Goal: Contribute content: Contribute content

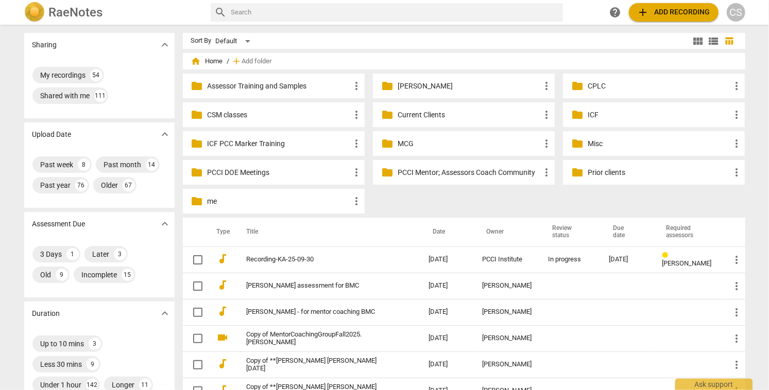
click at [401, 145] on p "MCG" at bounding box center [469, 144] width 143 height 11
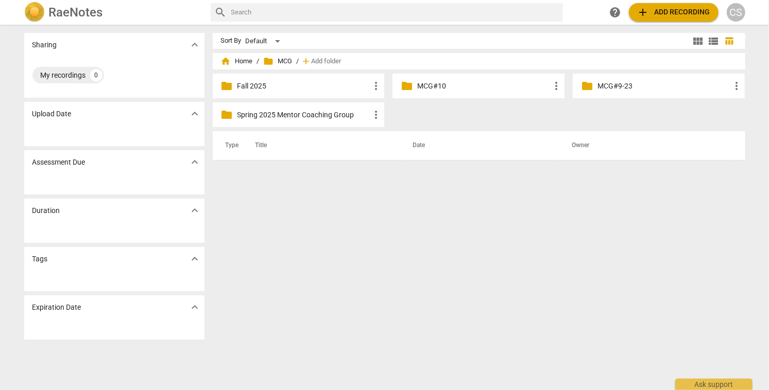
click at [271, 88] on p "Fall 2025" at bounding box center [303, 86] width 133 height 11
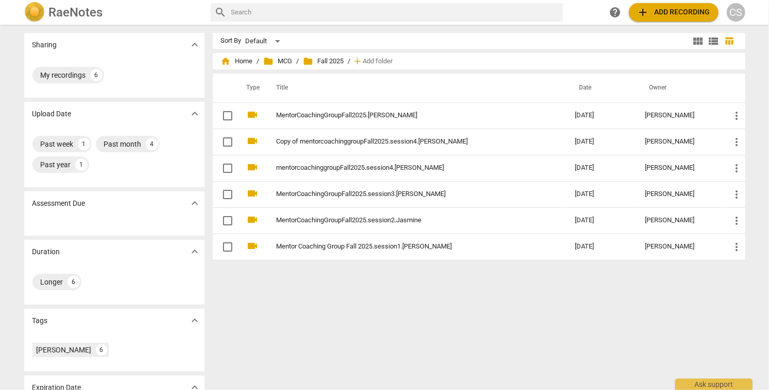
click at [681, 14] on span "add Add recording" at bounding box center [673, 12] width 73 height 12
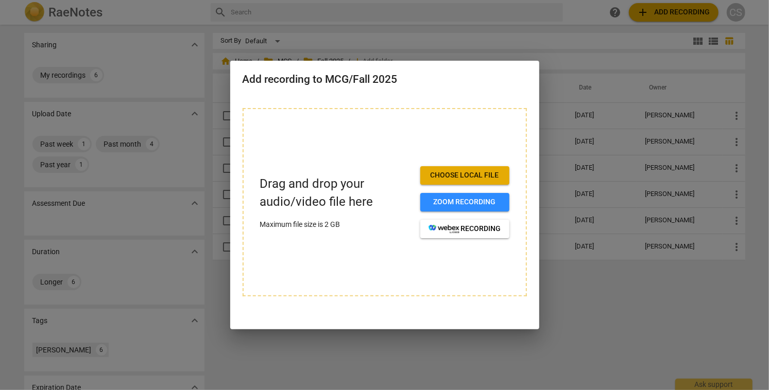
click at [465, 173] on span "Choose local file" at bounding box center [465, 175] width 73 height 10
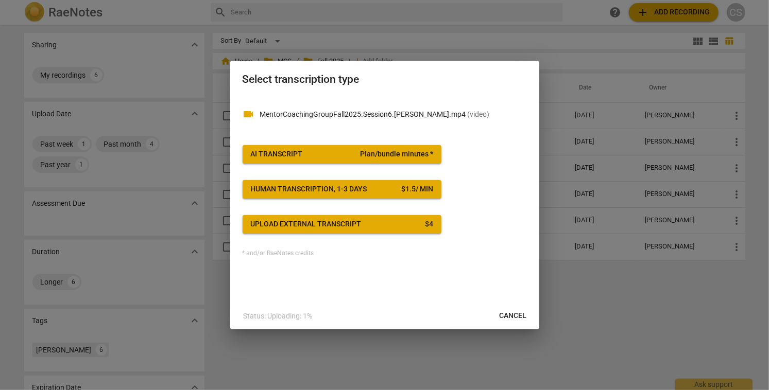
click at [432, 159] on span "Plan/bundle minutes *" at bounding box center [396, 154] width 73 height 10
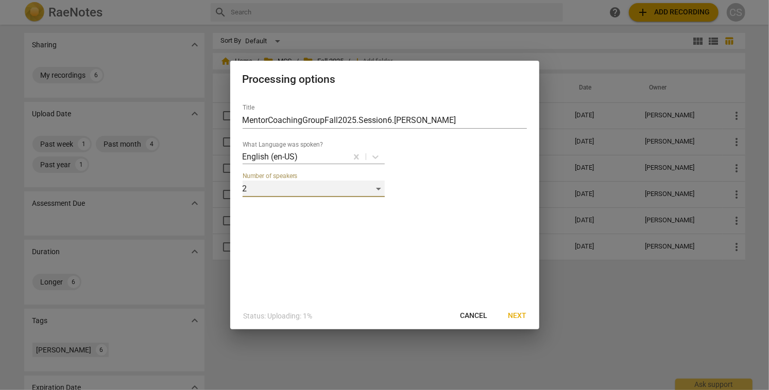
click at [378, 187] on div "2" at bounding box center [314, 189] width 142 height 16
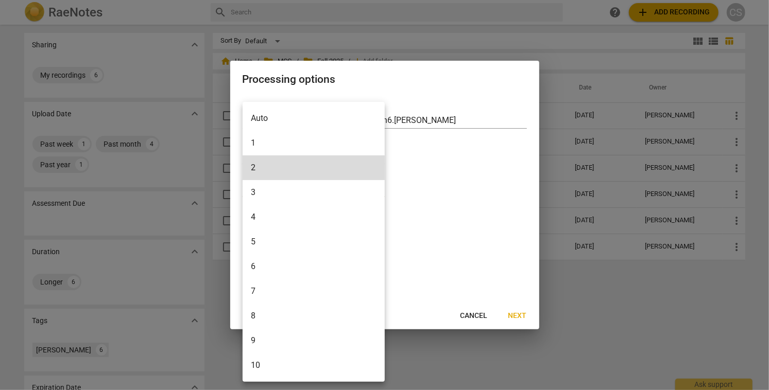
click at [263, 314] on li "8" at bounding box center [314, 316] width 142 height 25
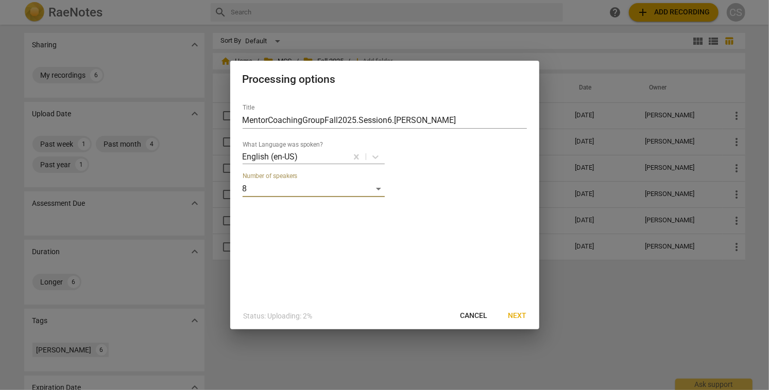
click at [518, 314] on span "Next" at bounding box center [517, 316] width 19 height 10
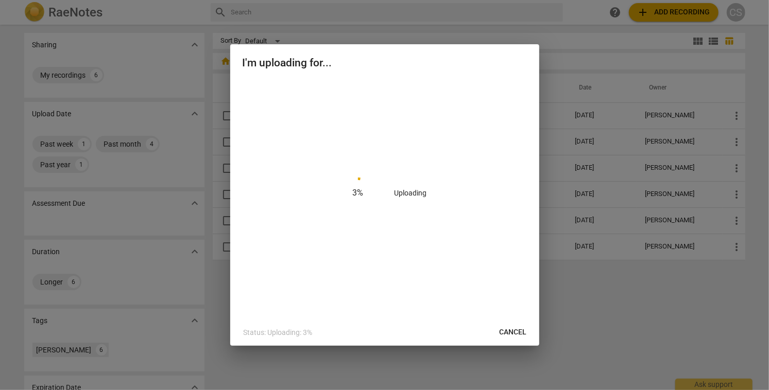
click at [508, 336] on span "Cancel" at bounding box center [513, 333] width 27 height 10
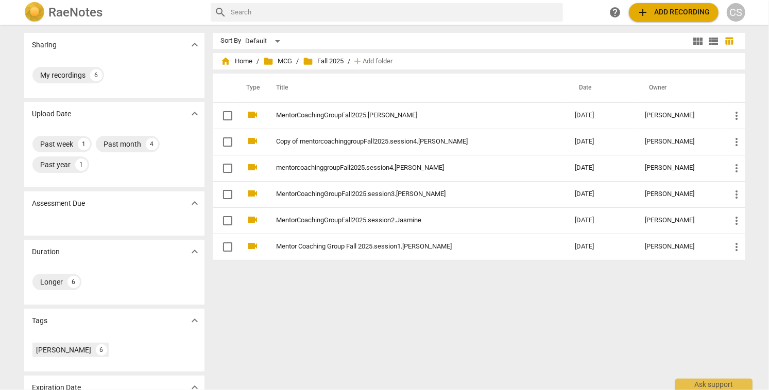
click at [681, 11] on span "add Add recording" at bounding box center [673, 12] width 73 height 12
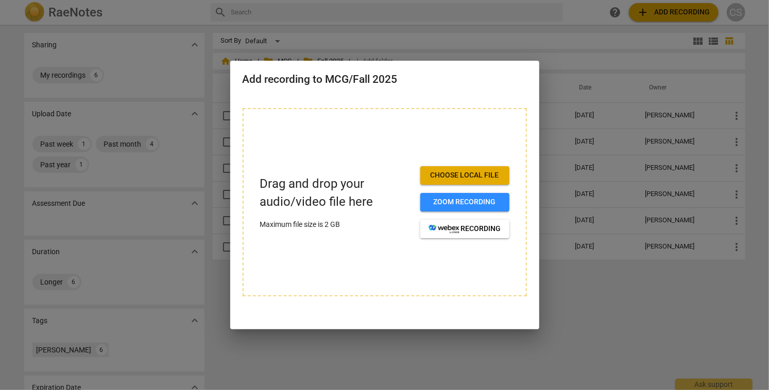
click at [455, 174] on span "Choose local file" at bounding box center [465, 175] width 73 height 10
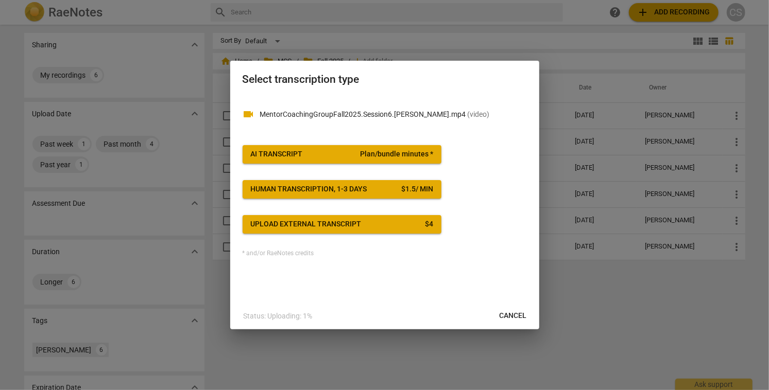
click at [421, 154] on span "Plan/bundle minutes *" at bounding box center [396, 154] width 73 height 10
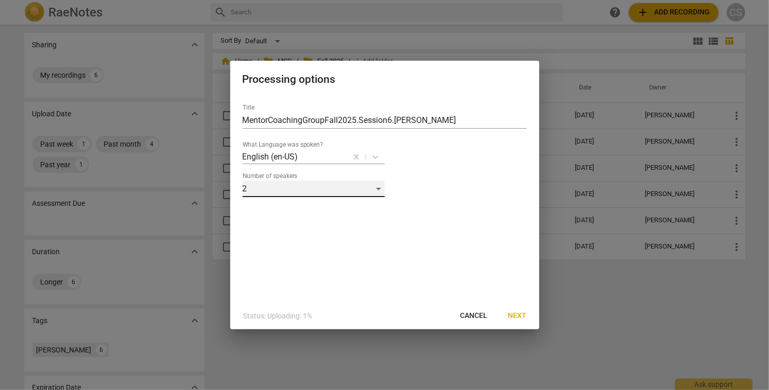
click at [377, 188] on div "2" at bounding box center [314, 189] width 142 height 16
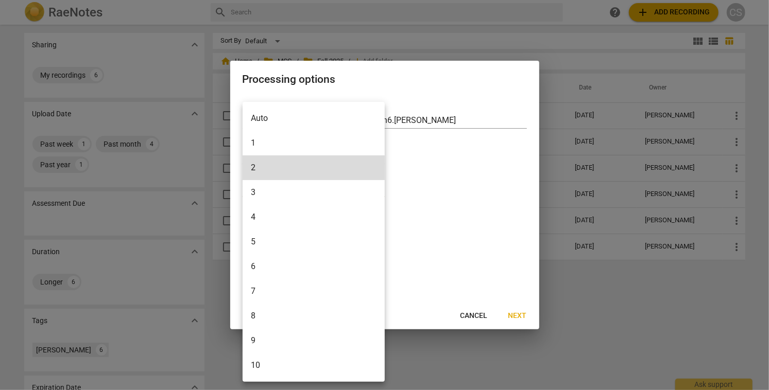
click at [257, 315] on li "8" at bounding box center [314, 316] width 142 height 25
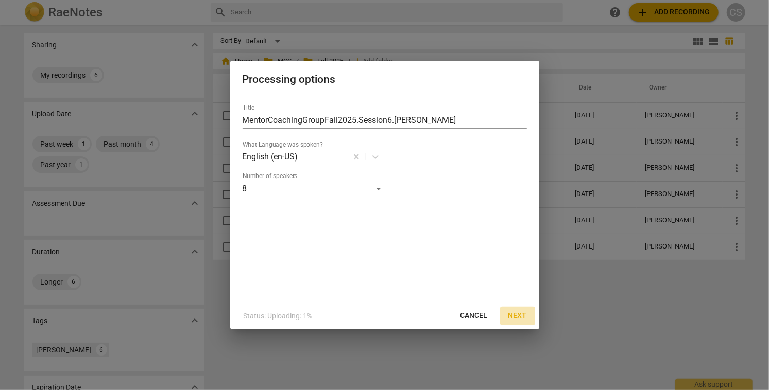
click at [517, 320] on span "Next" at bounding box center [517, 316] width 19 height 10
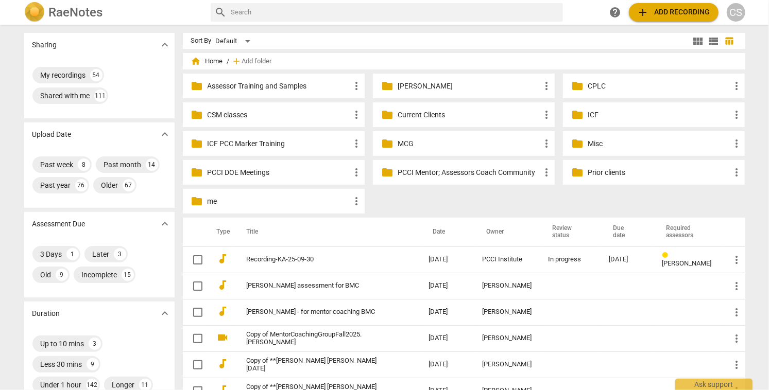
click at [265, 113] on p "CSM classes" at bounding box center [279, 115] width 143 height 11
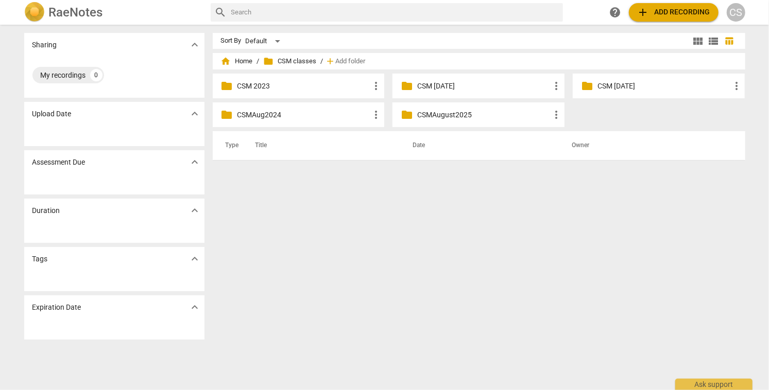
click at [447, 110] on p "CSMAugust2025" at bounding box center [483, 115] width 133 height 11
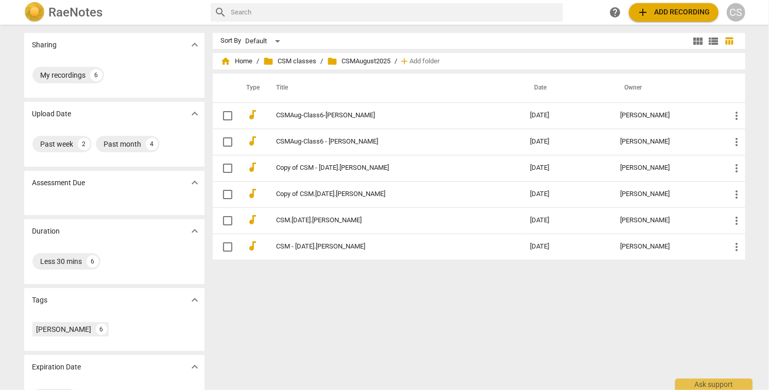
click at [664, 11] on span "add Add recording" at bounding box center [673, 12] width 73 height 12
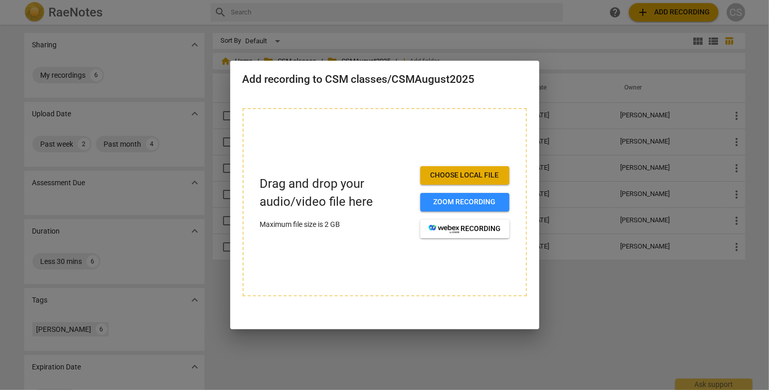
click at [468, 177] on span "Choose local file" at bounding box center [465, 175] width 73 height 10
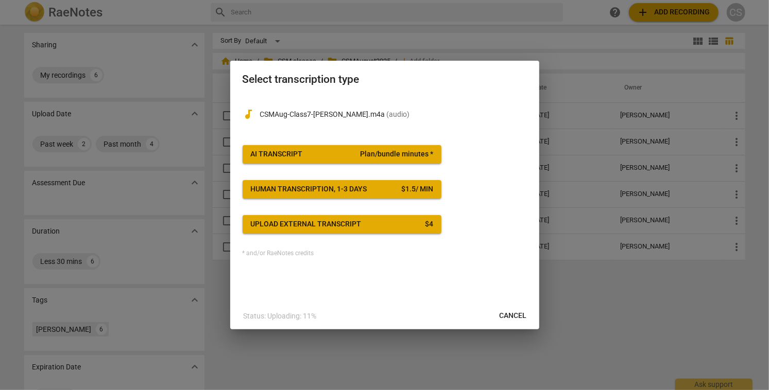
click at [424, 158] on span "Plan/bundle minutes *" at bounding box center [396, 154] width 73 height 10
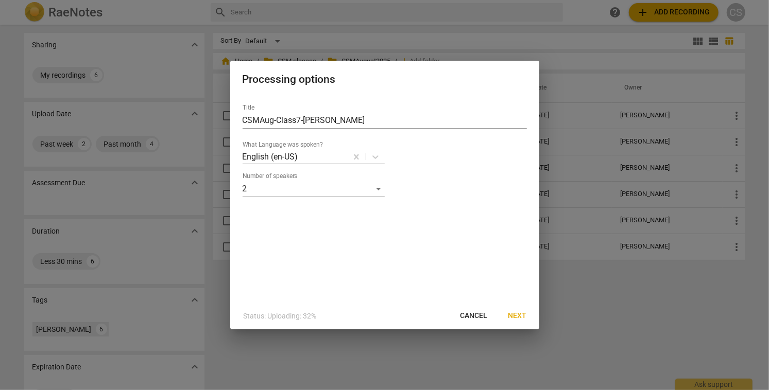
click at [516, 316] on span "Next" at bounding box center [517, 316] width 19 height 10
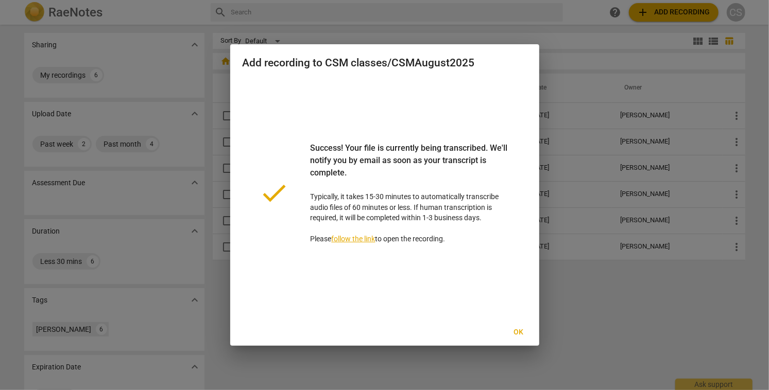
click at [517, 331] on span "Ok" at bounding box center [518, 333] width 16 height 10
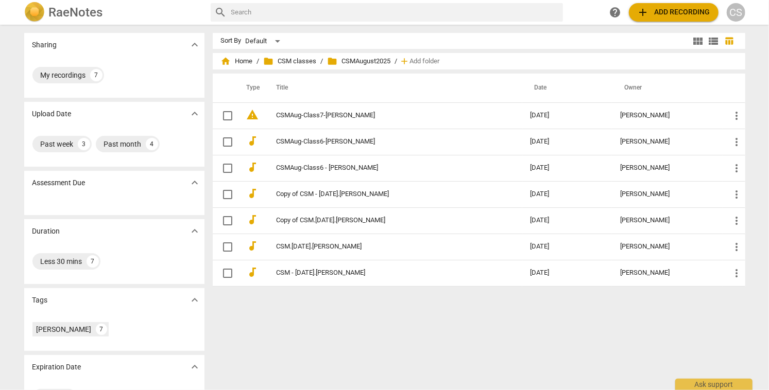
click at [660, 14] on span "add Add recording" at bounding box center [673, 12] width 73 height 12
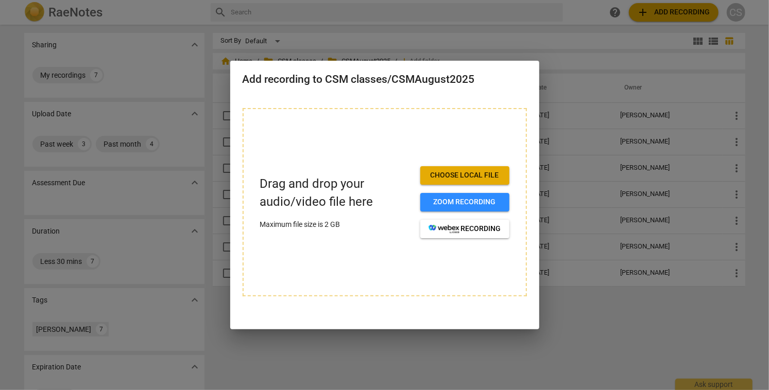
click at [453, 181] on button "Choose local file" at bounding box center [464, 175] width 89 height 19
drag, startPoint x: 502, startPoint y: 86, endPoint x: 481, endPoint y: 105, distance: 27.7
click at [481, 105] on div "Add recording to CSM classes/CSMAugust2025 Drag and drop your audio/video file …" at bounding box center [384, 195] width 309 height 269
click at [367, 262] on div "Drag and drop your audio/video file here Maximum file size is 2 GB Choose local…" at bounding box center [385, 202] width 284 height 189
click at [610, 330] on div at bounding box center [384, 195] width 769 height 390
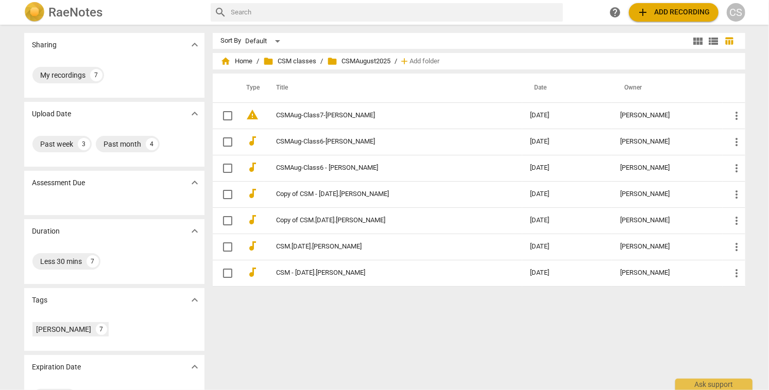
click at [669, 11] on span "add Add recording" at bounding box center [673, 12] width 73 height 12
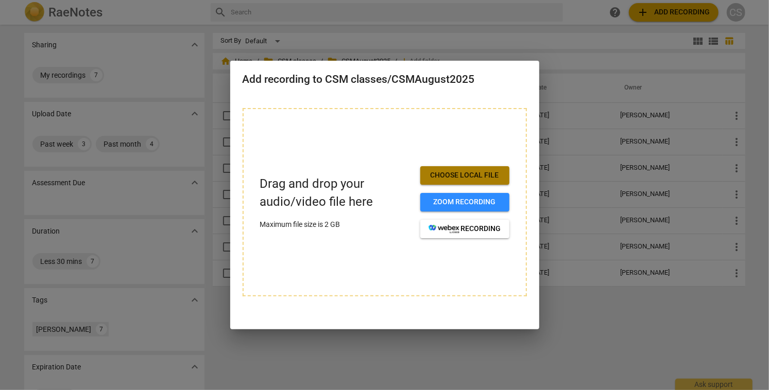
click at [447, 176] on span "Choose local file" at bounding box center [465, 175] width 73 height 10
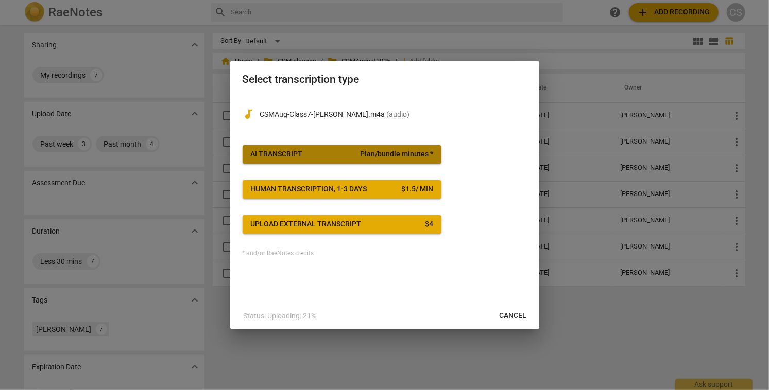
click at [419, 152] on span "Plan/bundle minutes *" at bounding box center [396, 154] width 73 height 10
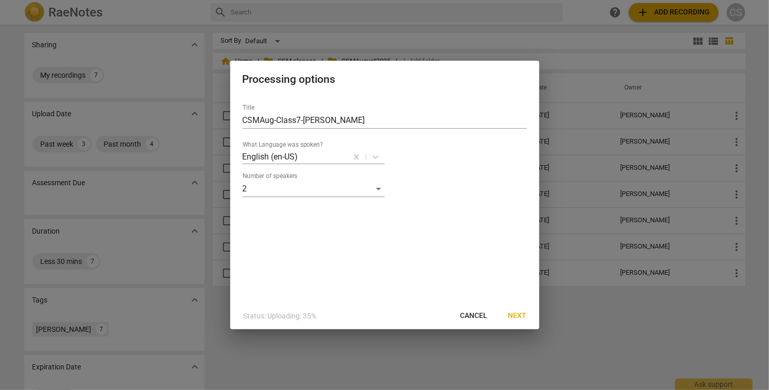
click at [519, 316] on span "Next" at bounding box center [517, 316] width 19 height 10
